Goal: Information Seeking & Learning: Learn about a topic

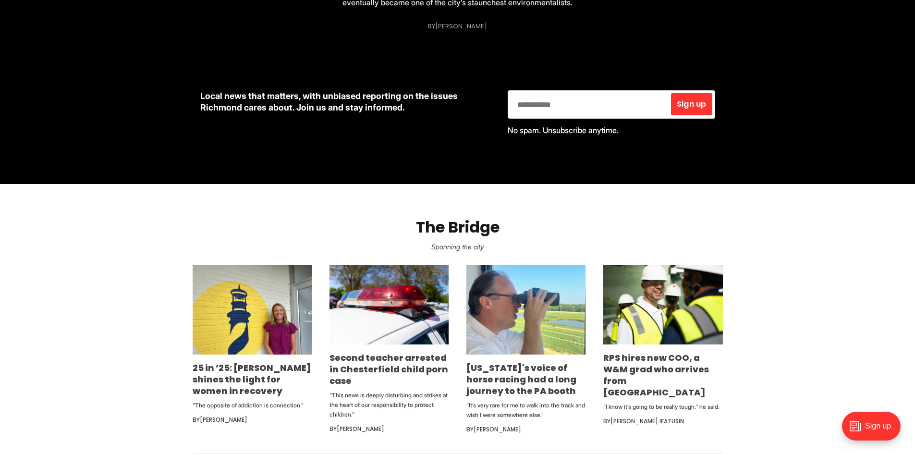
scroll to position [528, 0]
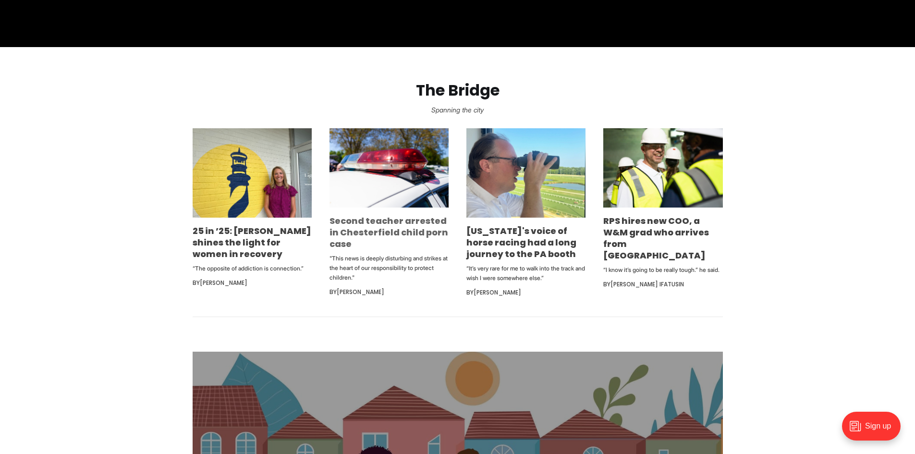
click at [407, 233] on link "Second teacher arrested in Chesterfield child porn case" at bounding box center [389, 232] width 119 height 35
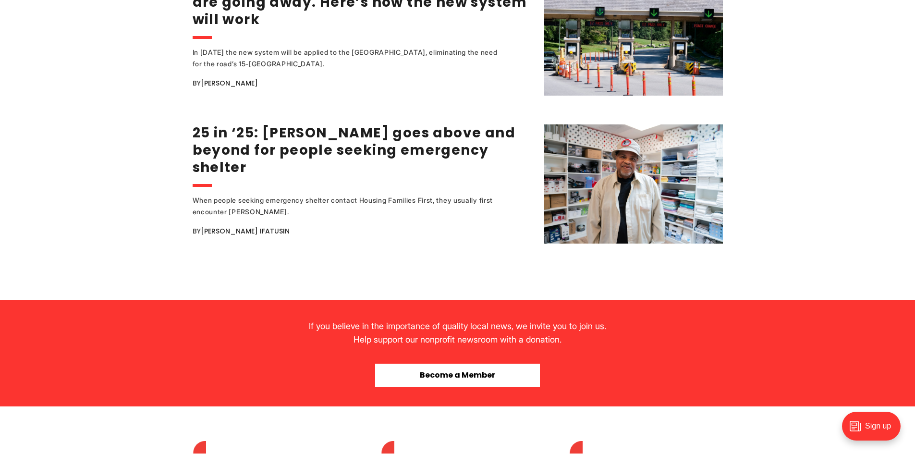
scroll to position [2114, 0]
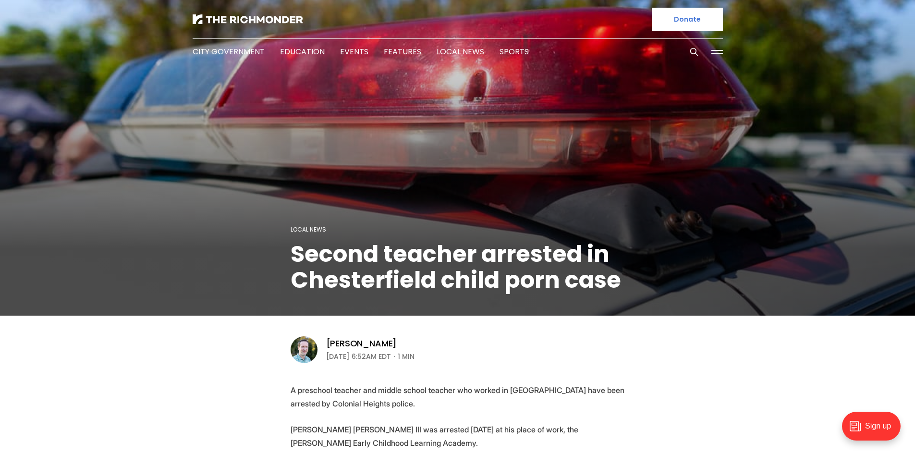
scroll to position [48, 0]
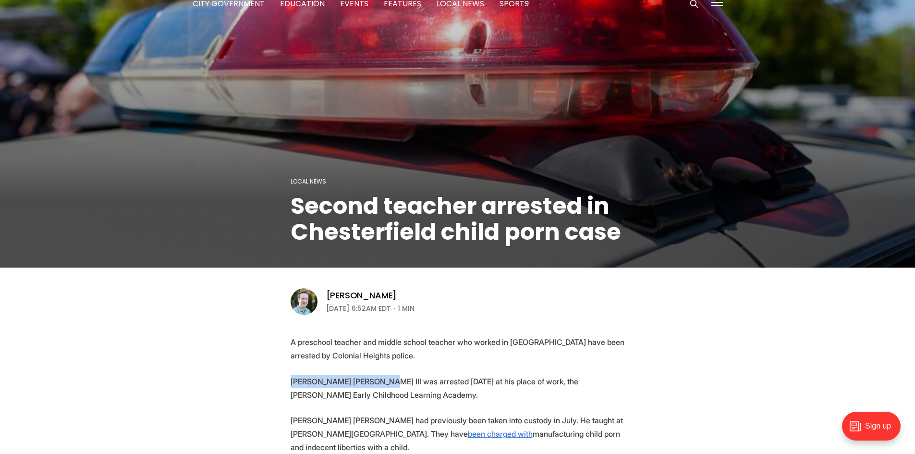
drag, startPoint x: 302, startPoint y: 375, endPoint x: 376, endPoint y: 384, distance: 74.5
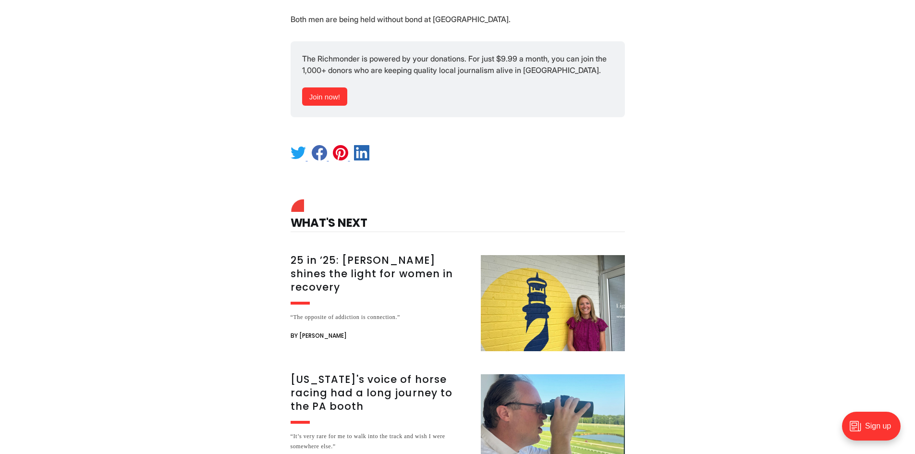
scroll to position [672, 0]
